Goal: Book appointment/travel/reservation

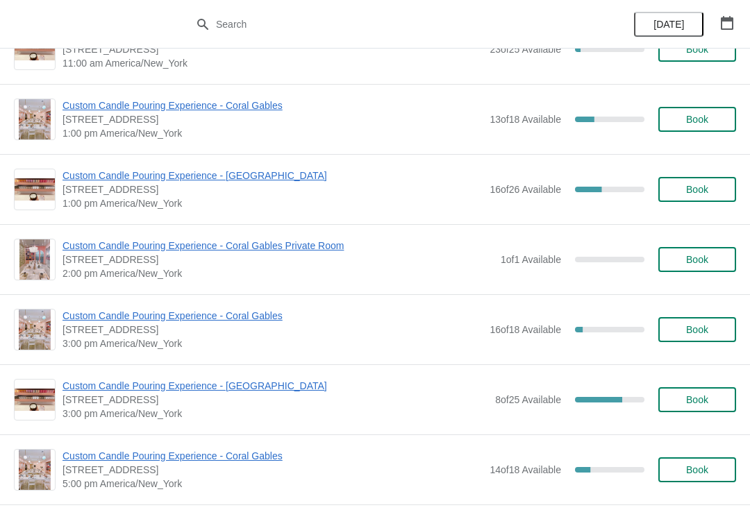
scroll to position [256, 0]
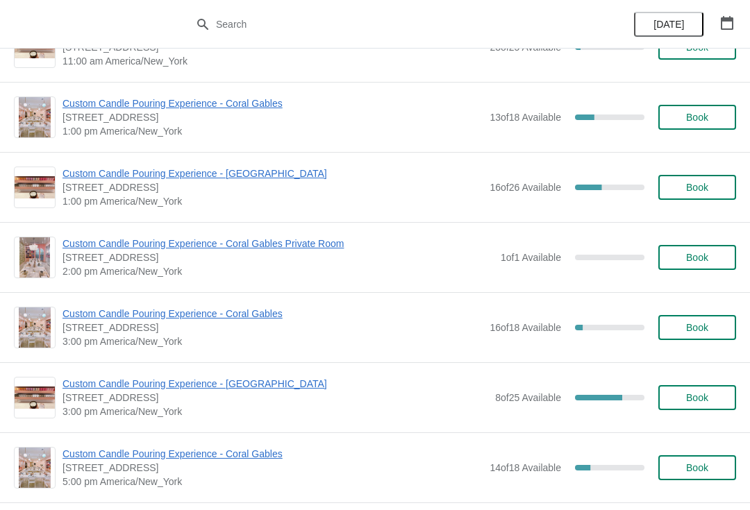
click at [696, 262] on span "Book" at bounding box center [697, 257] width 22 height 11
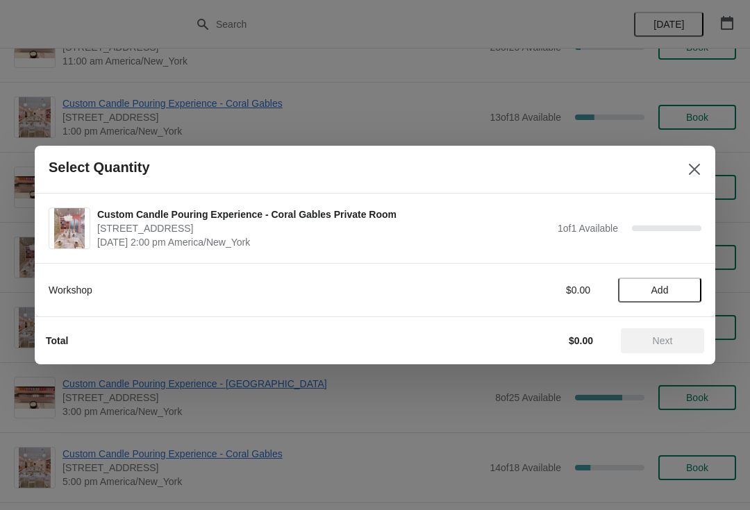
click at [661, 290] on span "Add" at bounding box center [659, 290] width 17 height 11
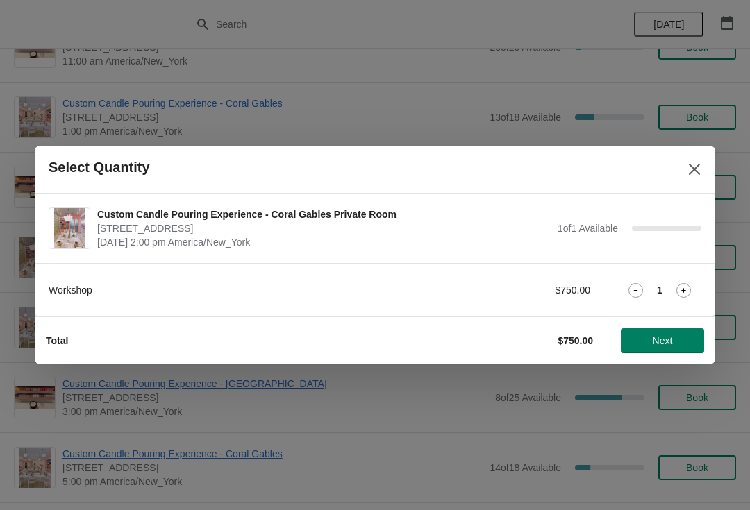
click at [663, 342] on span "Next" at bounding box center [663, 340] width 20 height 11
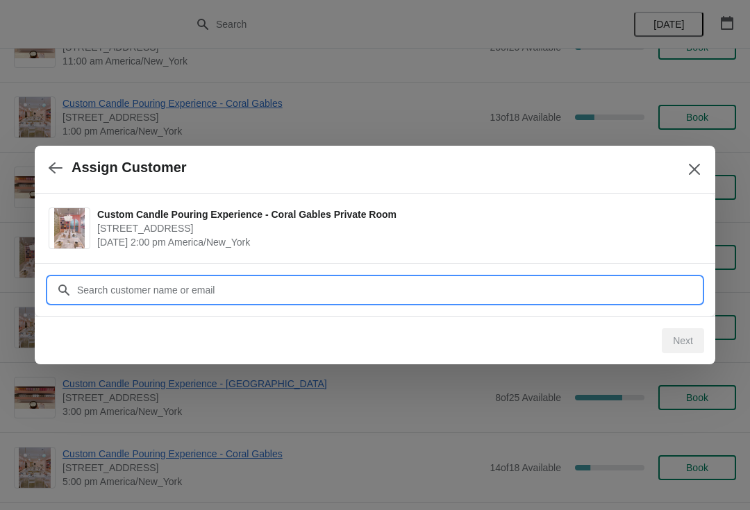
click at [157, 283] on input "Customer" at bounding box center [388, 290] width 625 height 25
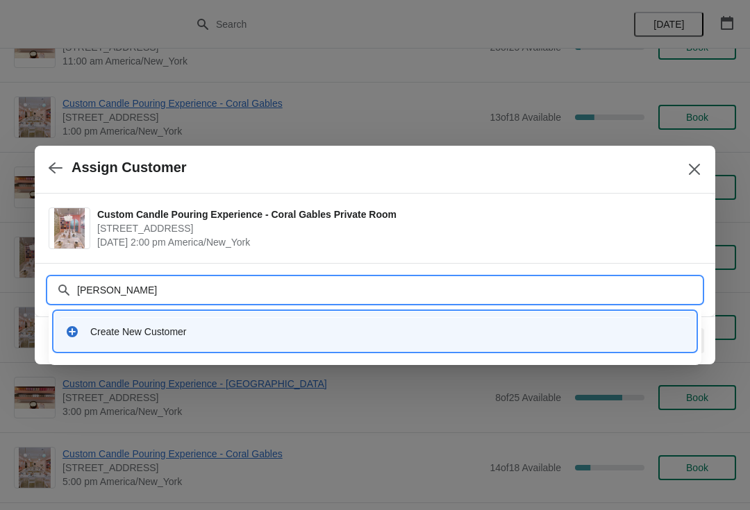
type input "Claudia caporossi"
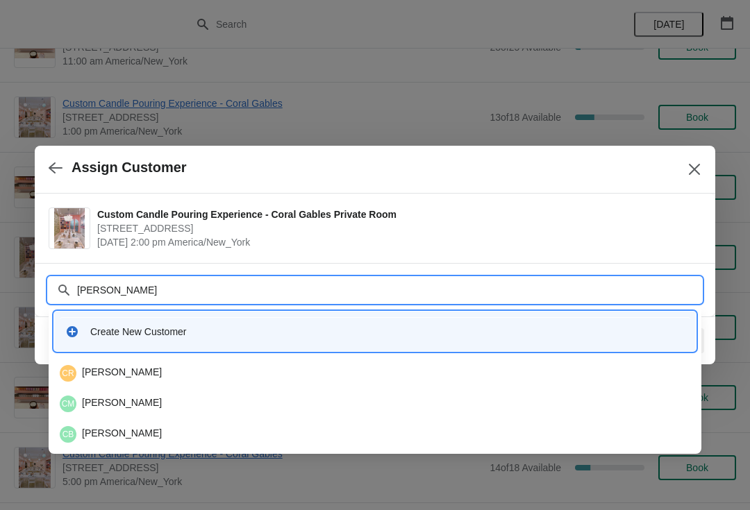
click at [297, 319] on div "Create New Customer" at bounding box center [375, 331] width 631 height 28
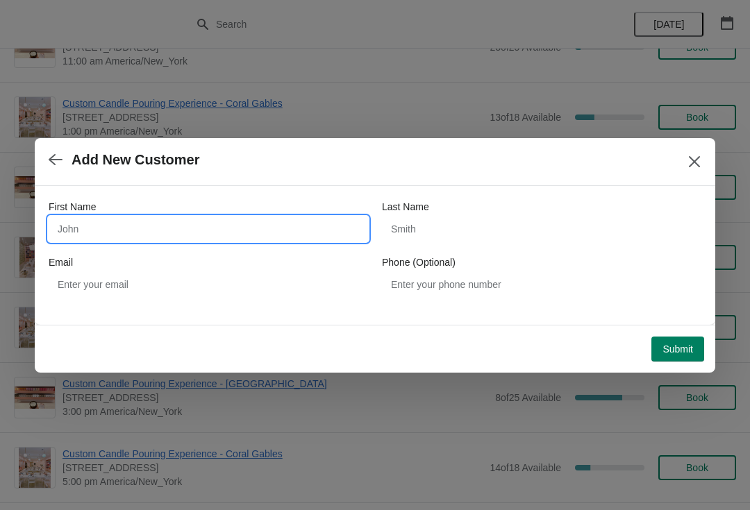
click at [124, 239] on input "First Name" at bounding box center [208, 229] width 319 height 25
type input "Claudia"
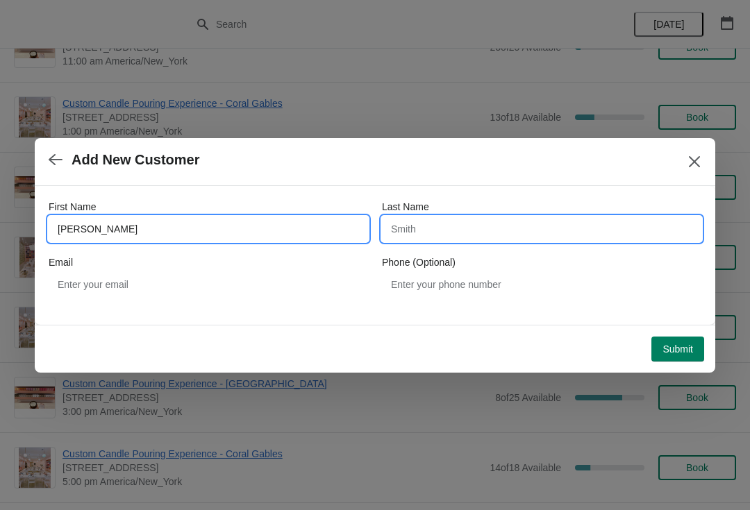
click at [492, 239] on input "Last Name" at bounding box center [541, 229] width 319 height 25
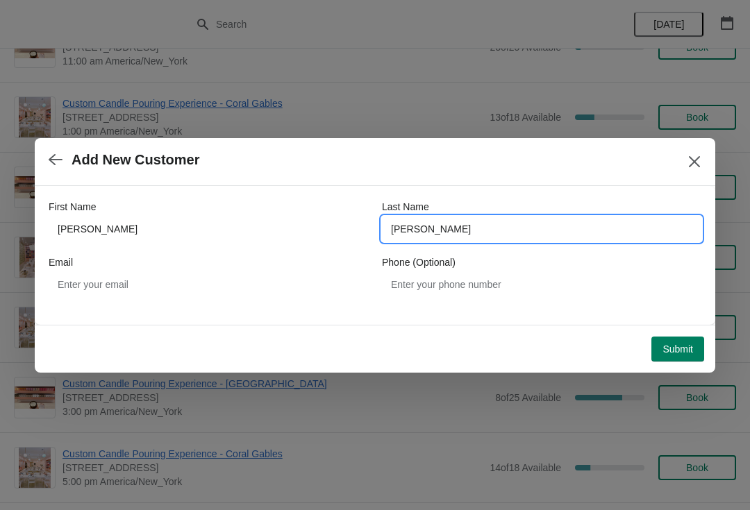
type input "Caporossi"
click at [674, 344] on span "Submit" at bounding box center [678, 349] width 31 height 11
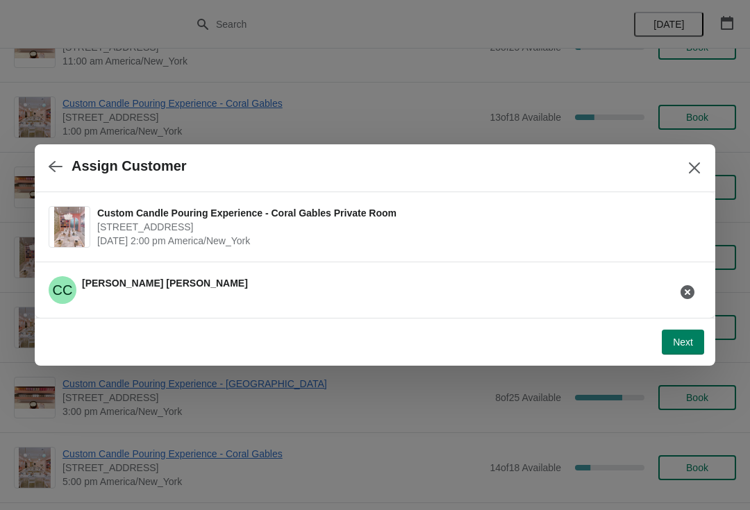
click at [671, 349] on button "Next" at bounding box center [683, 342] width 42 height 25
select select "Friend"
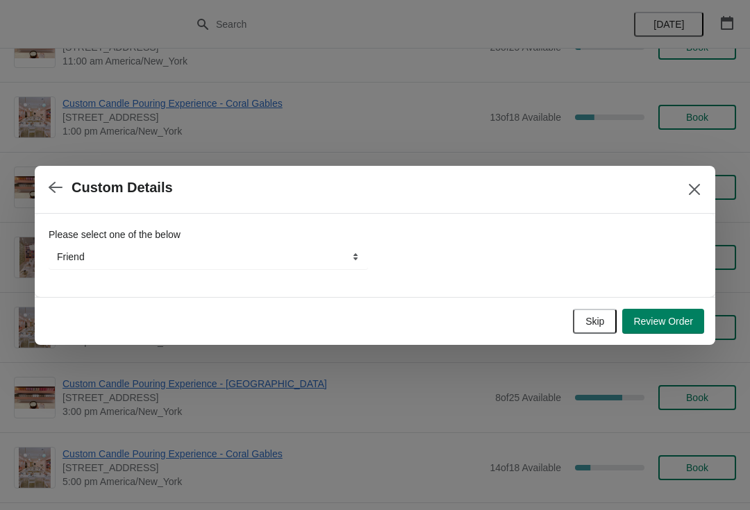
click at [585, 324] on span "Skip" at bounding box center [594, 321] width 19 height 11
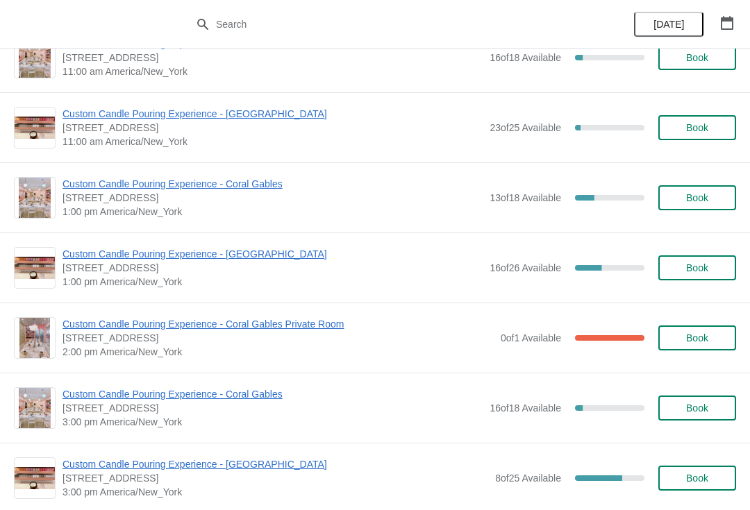
scroll to position [176, 0]
